Goal: Find specific page/section: Find specific page/section

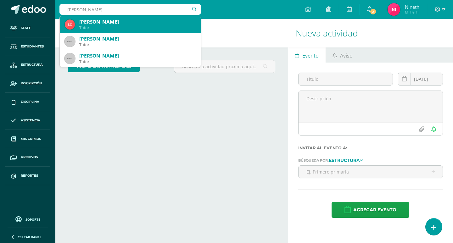
type input "linda jin"
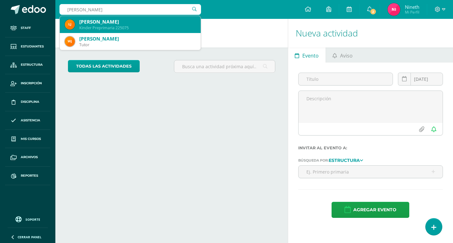
click at [135, 24] on div "Linda Mariana Jin Molina" at bounding box center [137, 22] width 117 height 7
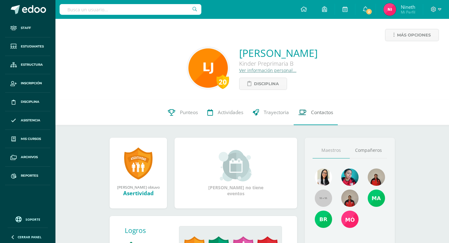
click at [311, 112] on span "Contactos" at bounding box center [322, 112] width 22 height 7
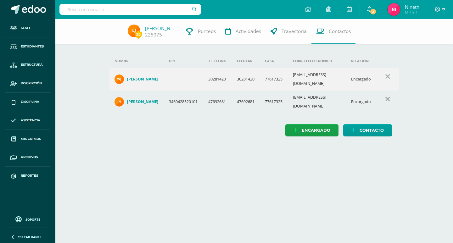
click at [126, 9] on input "text" at bounding box center [131, 9] width 142 height 11
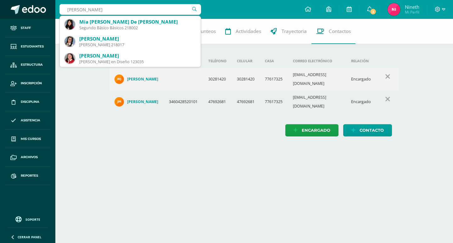
drag, startPoint x: 106, startPoint y: 9, endPoint x: 0, endPoint y: 6, distance: 105.5
click at [0, 6] on body "Staff Estudiantes Estructura Inscripción Disciplina Asistencia Mis cursos Archi…" at bounding box center [226, 74] width 453 height 149
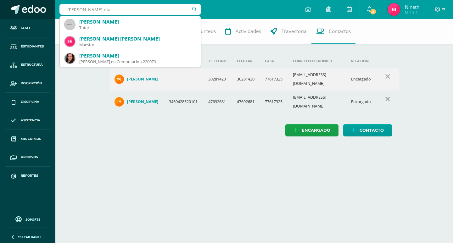
type input "estrada diaz"
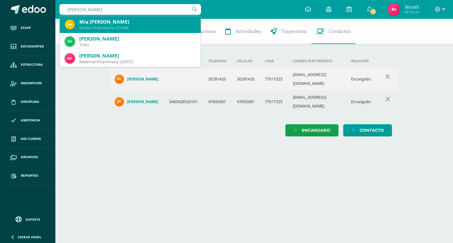
click at [123, 28] on div "Kinder Preprimaria 223048" at bounding box center [137, 27] width 117 height 5
